Goal: Find specific fact: Find specific fact

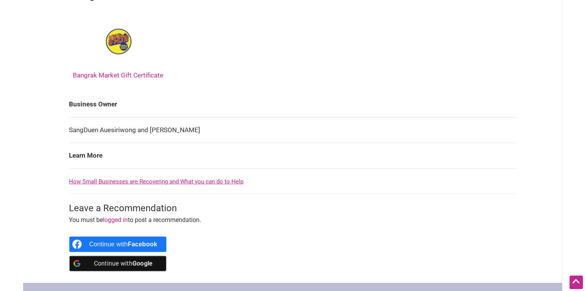
scroll to position [385, 0]
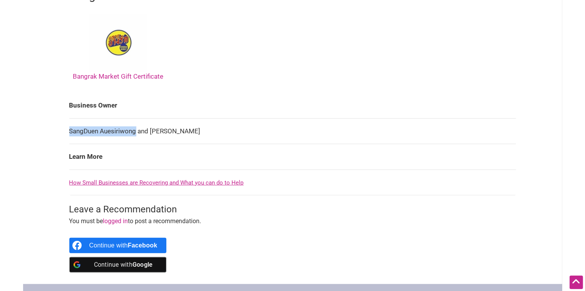
drag, startPoint x: 136, startPoint y: 117, endPoint x: 70, endPoint y: 124, distance: 65.7
click at [70, 124] on td "SangDuen Auesiriwong and [PERSON_NAME]" at bounding box center [292, 131] width 447 height 26
copy td "SangDuen Auesiriwong"
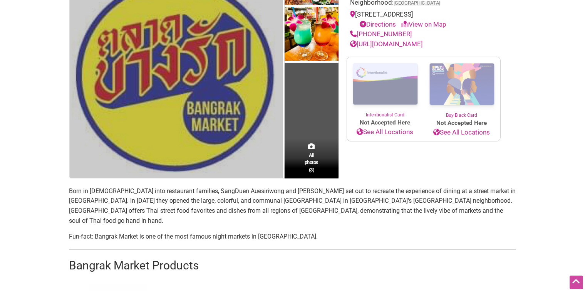
scroll to position [270, 0]
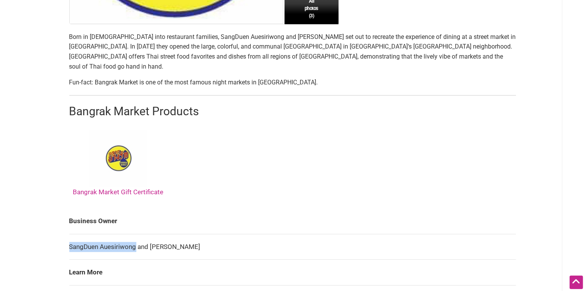
click at [80, 234] on td "SangDuen Auesiriwong and [PERSON_NAME]" at bounding box center [292, 247] width 447 height 26
click at [83, 238] on td "SangDuen Auesiriwong and [PERSON_NAME]" at bounding box center [292, 247] width 447 height 26
click at [112, 237] on td "SangDuen Auesiriwong and [PERSON_NAME]" at bounding box center [292, 247] width 447 height 26
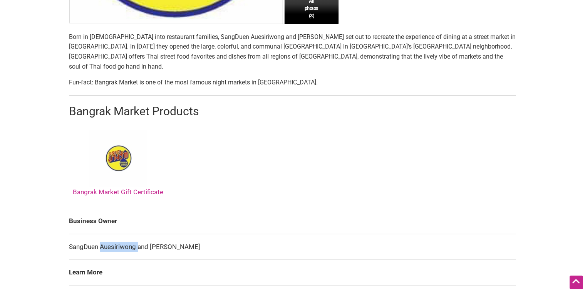
click at [112, 237] on td "SangDuen Auesiriwong and [PERSON_NAME]" at bounding box center [292, 247] width 447 height 26
copy td "Auesiriwong"
click at [155, 234] on td "SangDuen Auesiriwong and [PERSON_NAME]" at bounding box center [292, 247] width 447 height 26
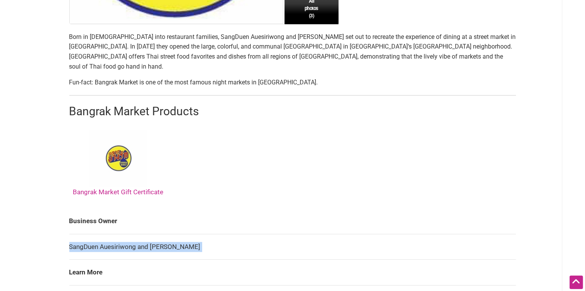
click at [155, 234] on td "SangDuen Auesiriwong and [PERSON_NAME]" at bounding box center [292, 247] width 447 height 26
click at [156, 235] on td "SangDuen Auesiriwong and [PERSON_NAME]" at bounding box center [292, 247] width 447 height 26
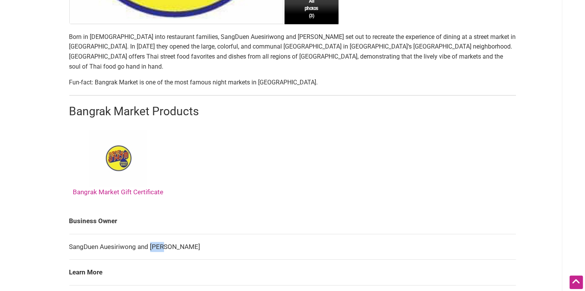
click at [154, 235] on td "SangDuen Auesiriwong and [PERSON_NAME]" at bounding box center [292, 247] width 447 height 26
